Goal: Information Seeking & Learning: Learn about a topic

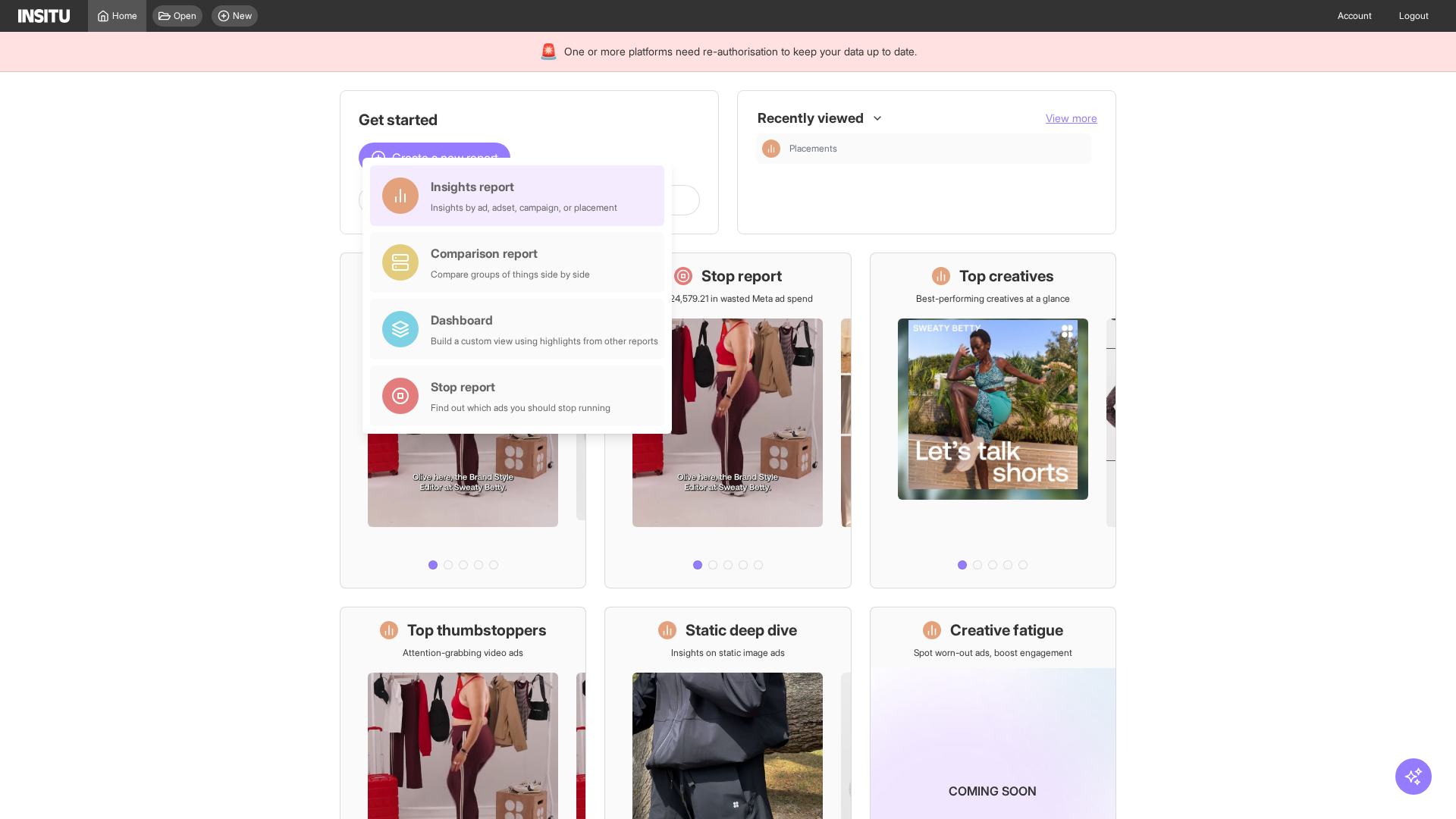
click at [521, 196] on div "Insights report Insights by ad, adset, campaign, or placement" at bounding box center [523, 196] width 186 height 36
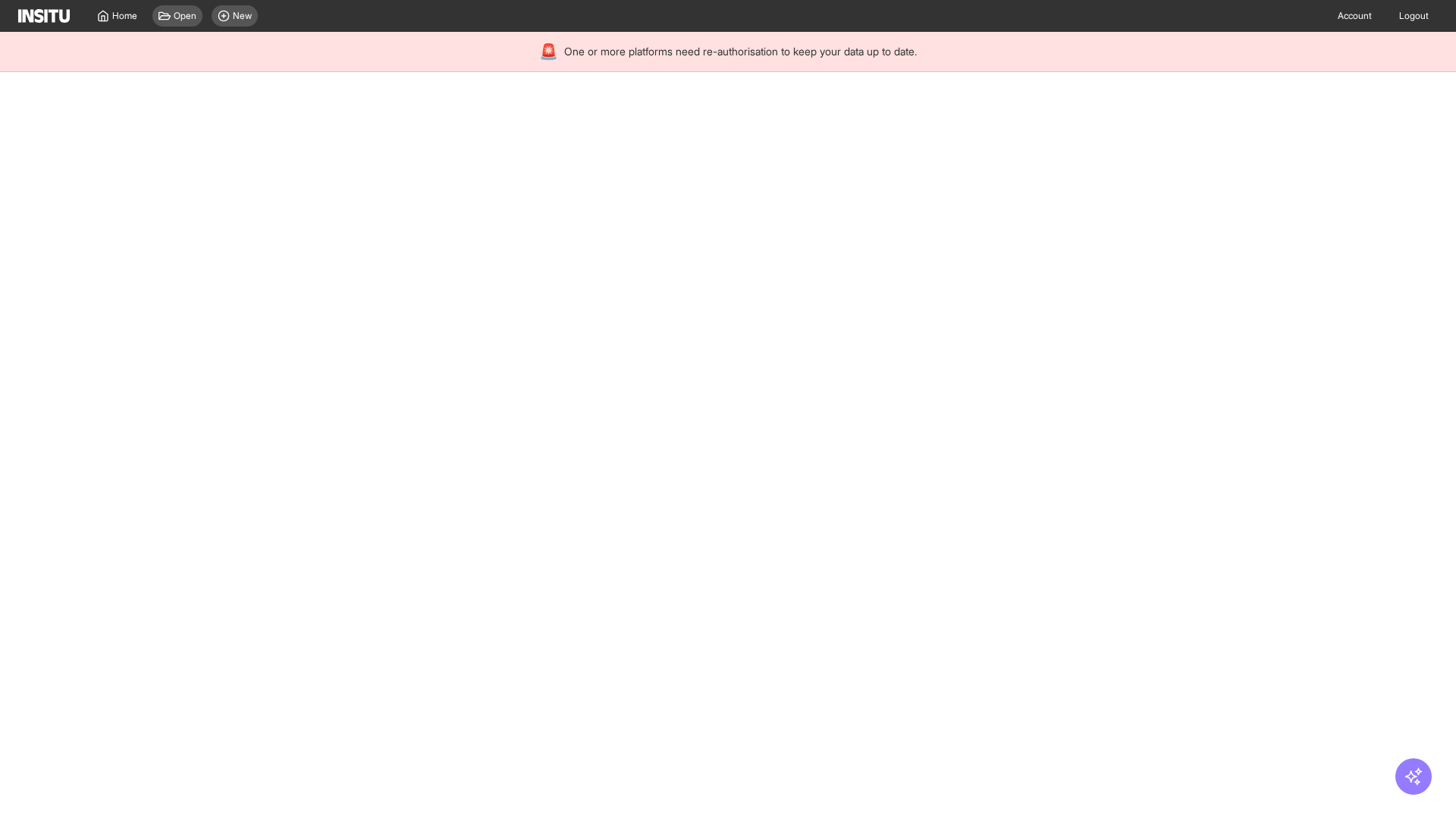
select select "**"
